Goal: Information Seeking & Learning: Check status

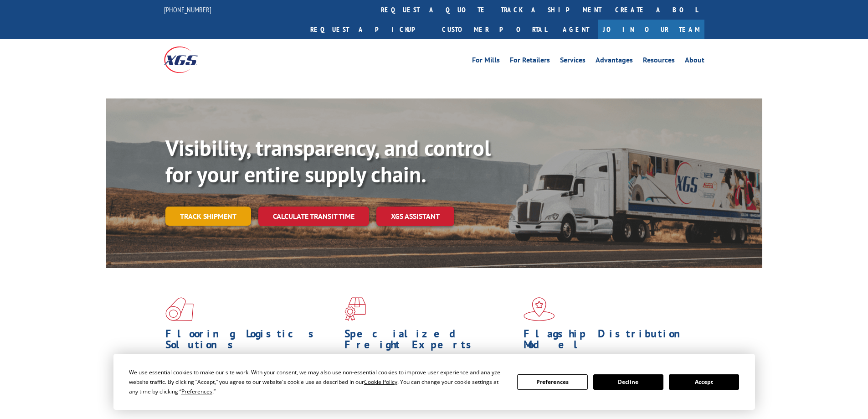
click at [196, 206] on link "Track shipment" at bounding box center [208, 215] width 86 height 19
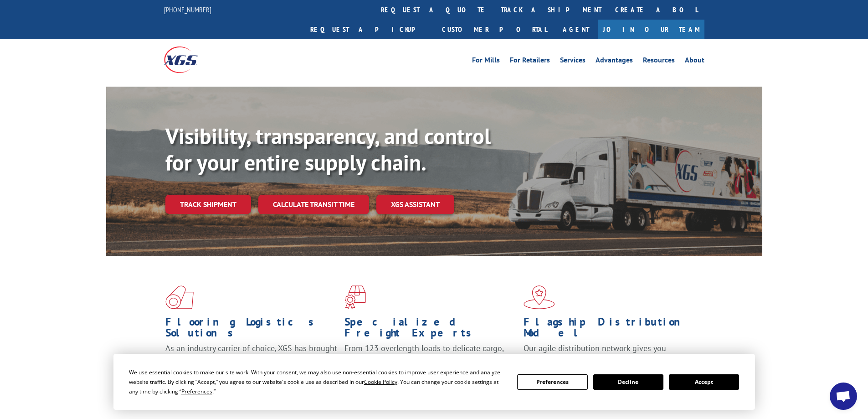
click at [727, 383] on button "Accept" at bounding box center [704, 381] width 70 height 15
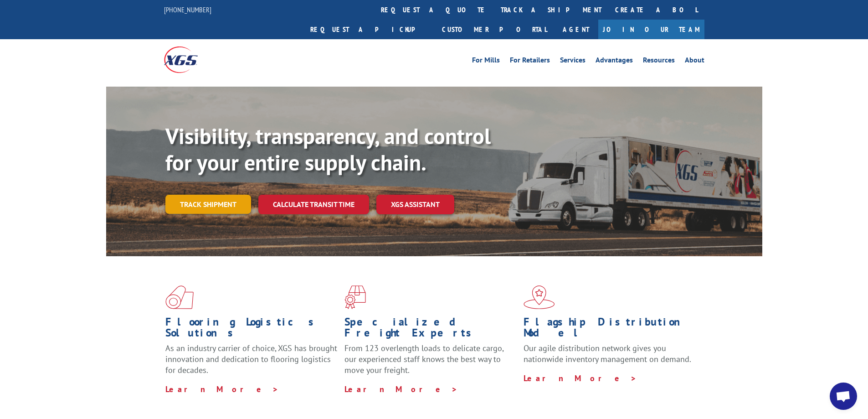
click at [187, 195] on link "Track shipment" at bounding box center [208, 204] width 86 height 19
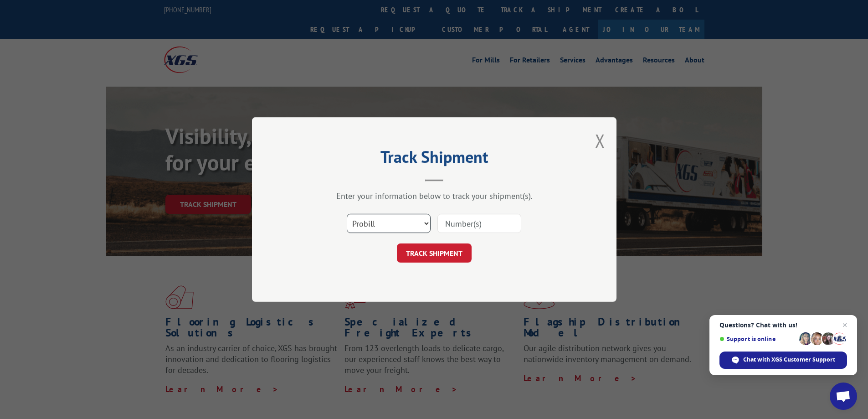
click at [401, 222] on select "Select category... Probill BOL PO" at bounding box center [389, 223] width 84 height 19
select select "bol"
click at [347, 214] on select "Select category... Probill BOL PO" at bounding box center [389, 223] width 84 height 19
click at [463, 221] on input at bounding box center [479, 223] width 84 height 19
paste input "6046306"
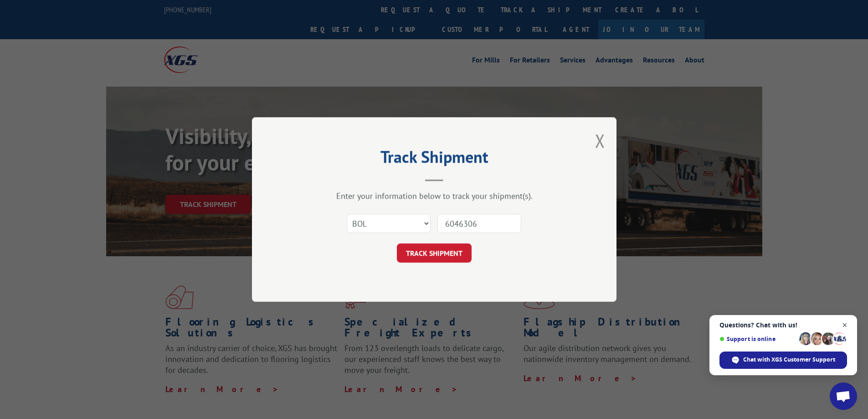
type input "6046306"
click at [843, 324] on span "Close chat" at bounding box center [844, 324] width 11 height 11
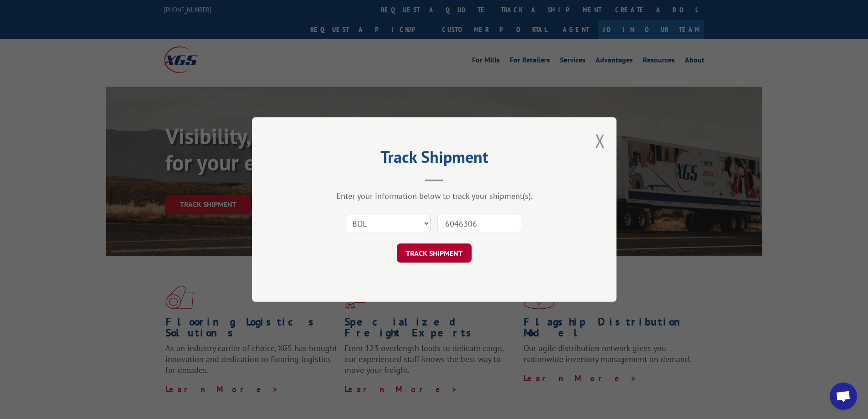
click at [430, 256] on button "TRACK SHIPMENT" at bounding box center [434, 252] width 75 height 19
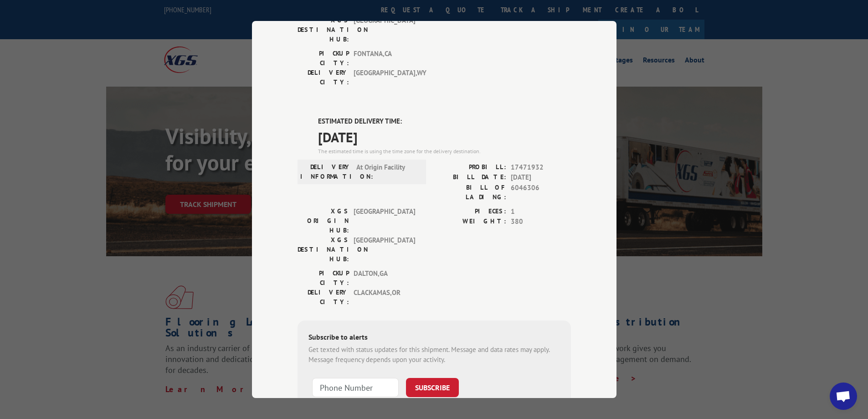
scroll to position [180, 0]
drag, startPoint x: 124, startPoint y: 344, endPoint x: 123, endPoint y: 336, distance: 8.8
click at [123, 341] on div "Track Shipment DELIVERED DELIVERY INFORMATION: PROBILL: 10570668 BILL DATE: 06/…" at bounding box center [434, 209] width 868 height 419
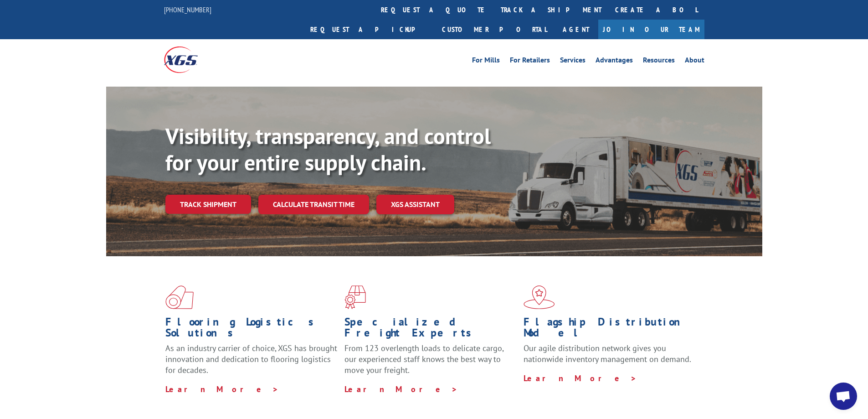
click at [185, 195] on link "Track shipment" at bounding box center [208, 204] width 86 height 19
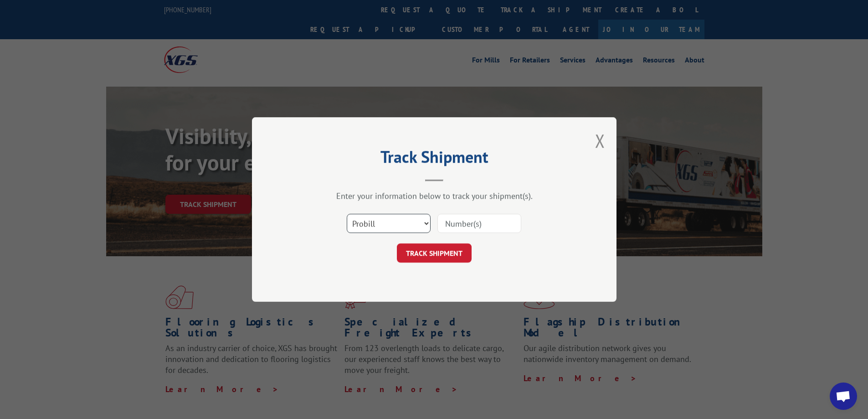
drag, startPoint x: 413, startPoint y: 221, endPoint x: 408, endPoint y: 226, distance: 7.1
click at [413, 221] on select "Select category... Probill BOL PO" at bounding box center [389, 223] width 84 height 19
select select "bol"
click at [347, 214] on select "Select category... Probill BOL PO" at bounding box center [389, 223] width 84 height 19
click at [488, 218] on input at bounding box center [479, 223] width 84 height 19
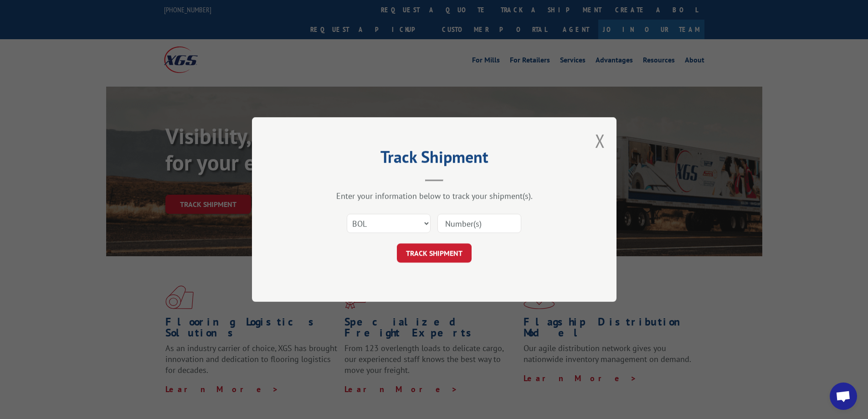
paste input "5218214"
type input "5218214"
click at [398, 258] on button "TRACK SHIPMENT" at bounding box center [434, 252] width 75 height 19
